Goal: Task Accomplishment & Management: Manage account settings

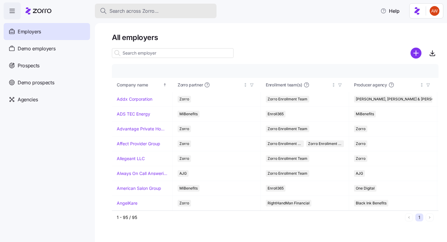
click at [142, 11] on span "Search across Zorro..." at bounding box center [133, 11] width 49 height 8
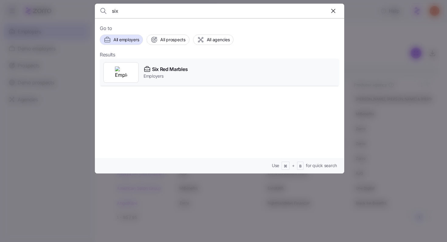
type input "six"
click at [145, 72] on icon at bounding box center [146, 69] width 7 height 7
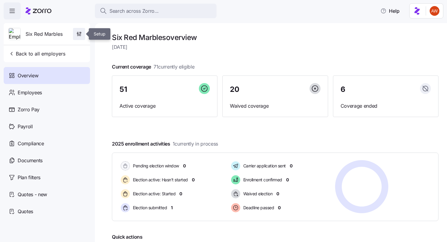
click at [77, 37] on icon "button" at bounding box center [79, 34] width 6 height 6
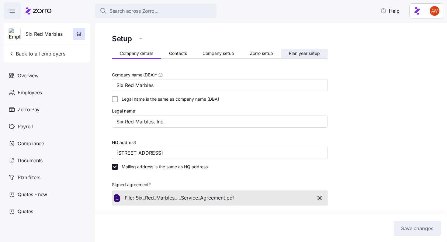
click at [308, 56] on button "Plan year setup" at bounding box center [304, 53] width 47 height 9
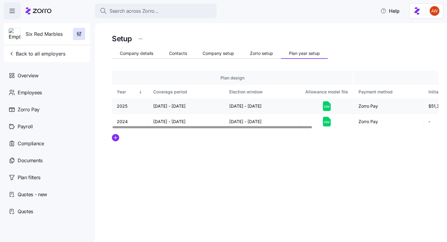
click at [328, 106] on icon at bounding box center [327, 106] width 8 height 10
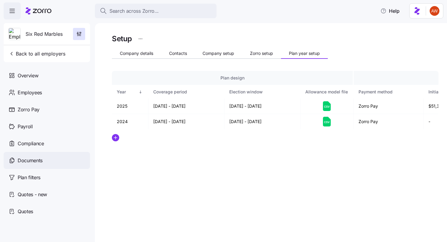
click at [48, 159] on div "Documents" at bounding box center [47, 160] width 86 height 17
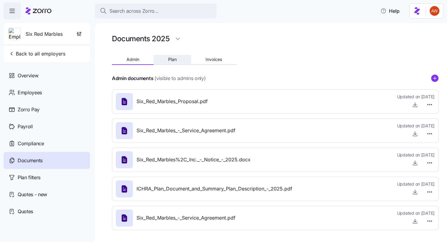
click at [170, 60] on span "Plan" at bounding box center [172, 59] width 9 height 4
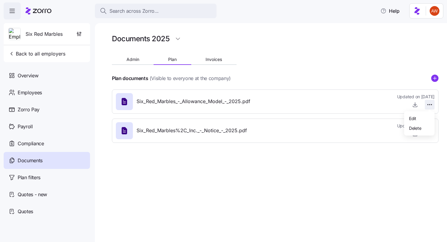
click at [430, 104] on html "Search across Zorro... Help Six Red Marbles Back to all employers Overview Empl…" at bounding box center [223, 119] width 447 height 239
click at [415, 129] on span "Delete" at bounding box center [415, 128] width 12 height 6
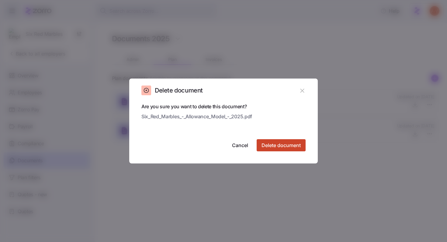
click at [303, 146] on button "Delete document" at bounding box center [280, 145] width 49 height 12
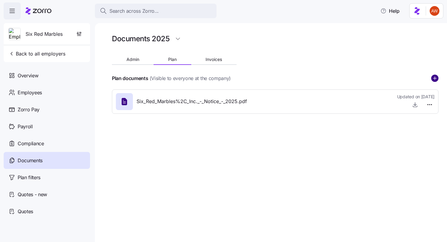
click at [433, 79] on circle "add icon" at bounding box center [434, 78] width 7 height 7
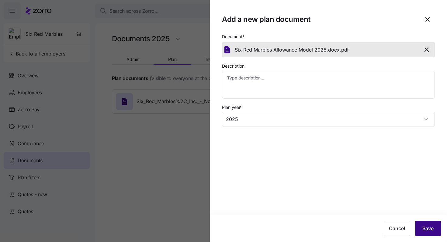
click at [438, 228] on button "Save" at bounding box center [428, 228] width 26 height 15
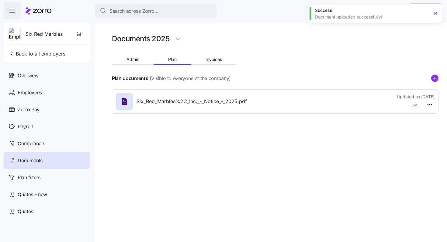
type textarea "x"
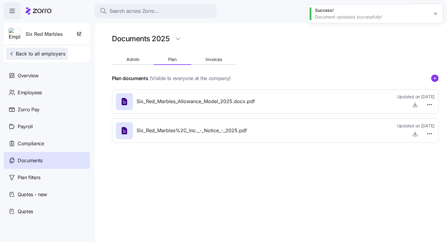
click at [30, 59] on button "Back to all employers" at bounding box center [37, 54] width 62 height 12
